Goal: Obtain resource: Obtain resource

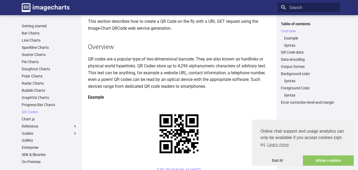
scroll to position [28, 0]
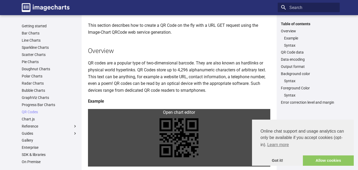
click at [99, 113] on link at bounding box center [179, 137] width 182 height 57
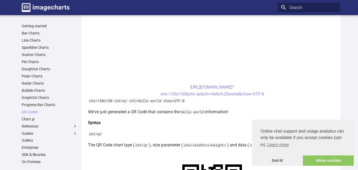
scroll to position [185, 0]
click at [319, 157] on link "Allow cookies" at bounding box center [328, 160] width 51 height 11
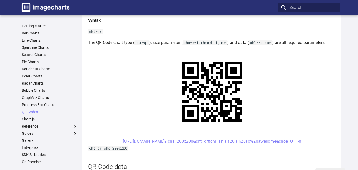
scroll to position [291, 0]
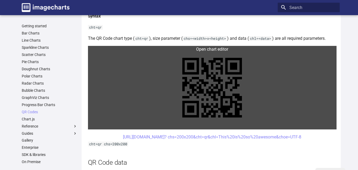
click at [119, 47] on link at bounding box center [212, 87] width 248 height 83
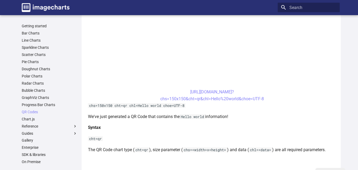
scroll to position [185, 0]
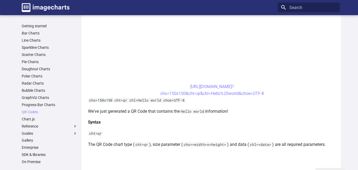
drag, startPoint x: 180, startPoint y: 86, endPoint x: 266, endPoint y: 96, distance: 87.0
click at [266, 96] on center "[URL][DOMAIN_NAME]? chs=150x150&cht=qr&chl=Hello%20world&choe=UTF-8" at bounding box center [212, 90] width 248 height 14
copy link "[URL][DOMAIN_NAME]? chs=150x150&cht=qr&chl=Hello%20world&choe=UTF-8"
click at [209, 93] on link "[URL][DOMAIN_NAME]? chs=150x150&cht=qr&chl=Hello%20world&choe=UTF-8" at bounding box center [212, 90] width 104 height 12
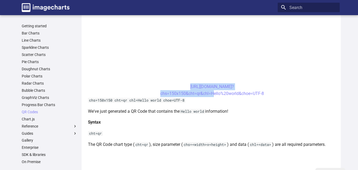
drag, startPoint x: 181, startPoint y: 87, endPoint x: 210, endPoint y: 96, distance: 30.7
click at [210, 96] on center "[URL][DOMAIN_NAME]? chs=150x150&cht=qr&chl=Hello%20world&choe=UTF-8" at bounding box center [212, 90] width 248 height 14
copy link "[URL][DOMAIN_NAME]? chs=150x150&cht=qr&chl="
